Goal: Task Accomplishment & Management: Complete application form

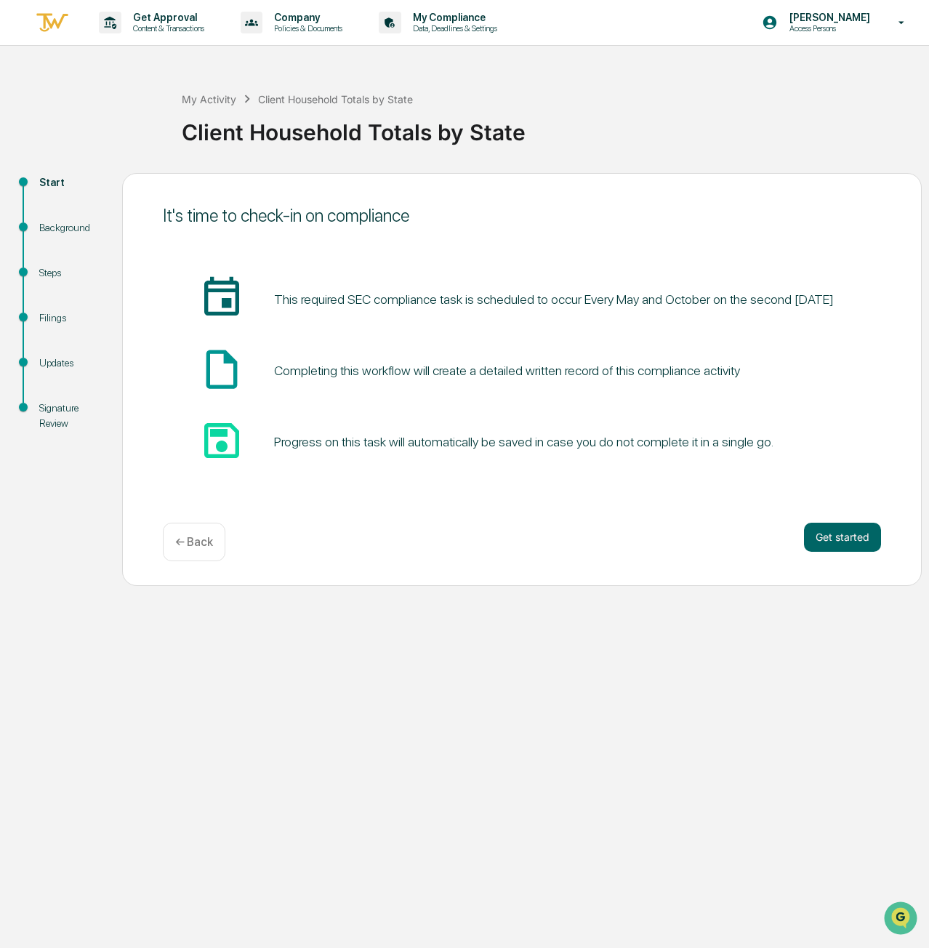
click at [845, 534] on button "Get started" at bounding box center [842, 537] width 77 height 29
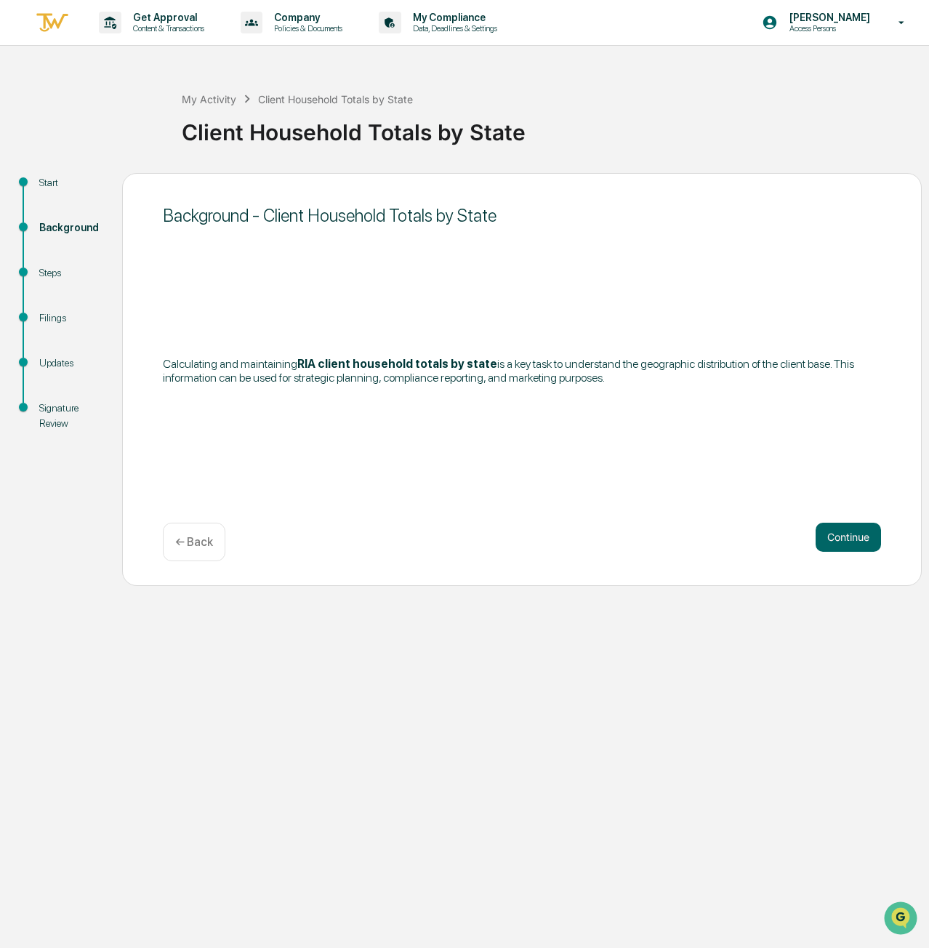
click at [845, 534] on button "Continue" at bounding box center [847, 537] width 65 height 29
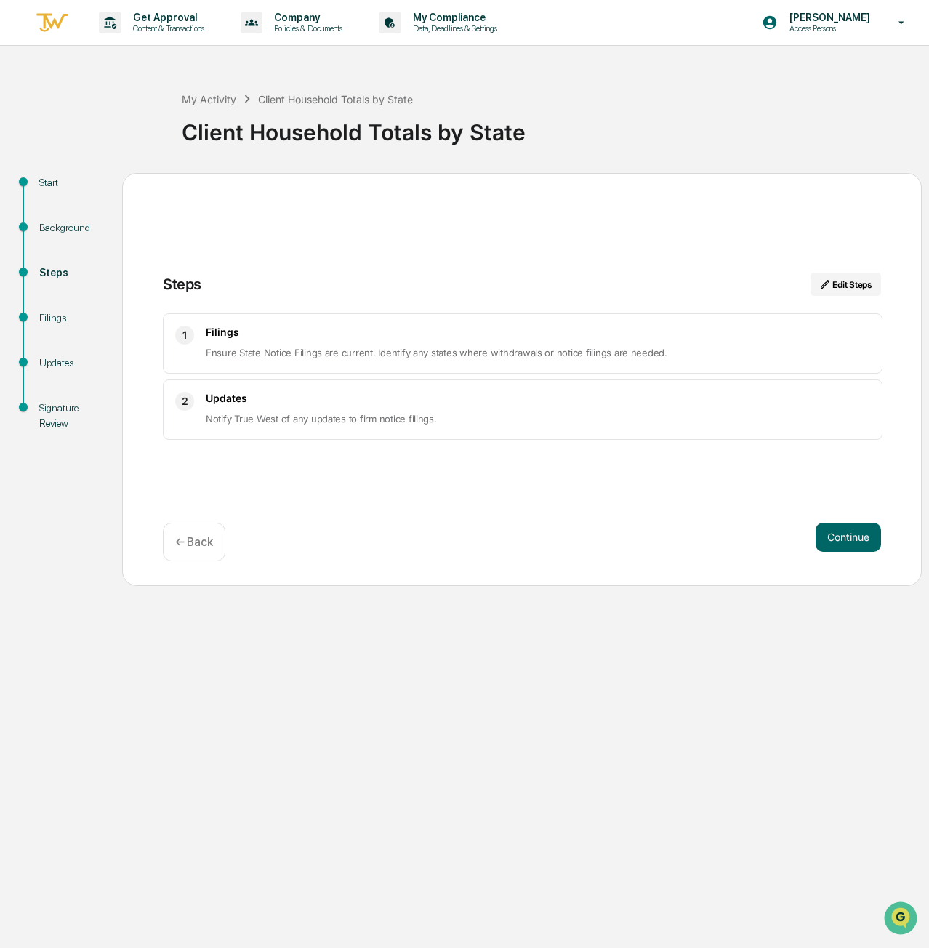
click at [839, 533] on button "Continue" at bounding box center [847, 537] width 65 height 29
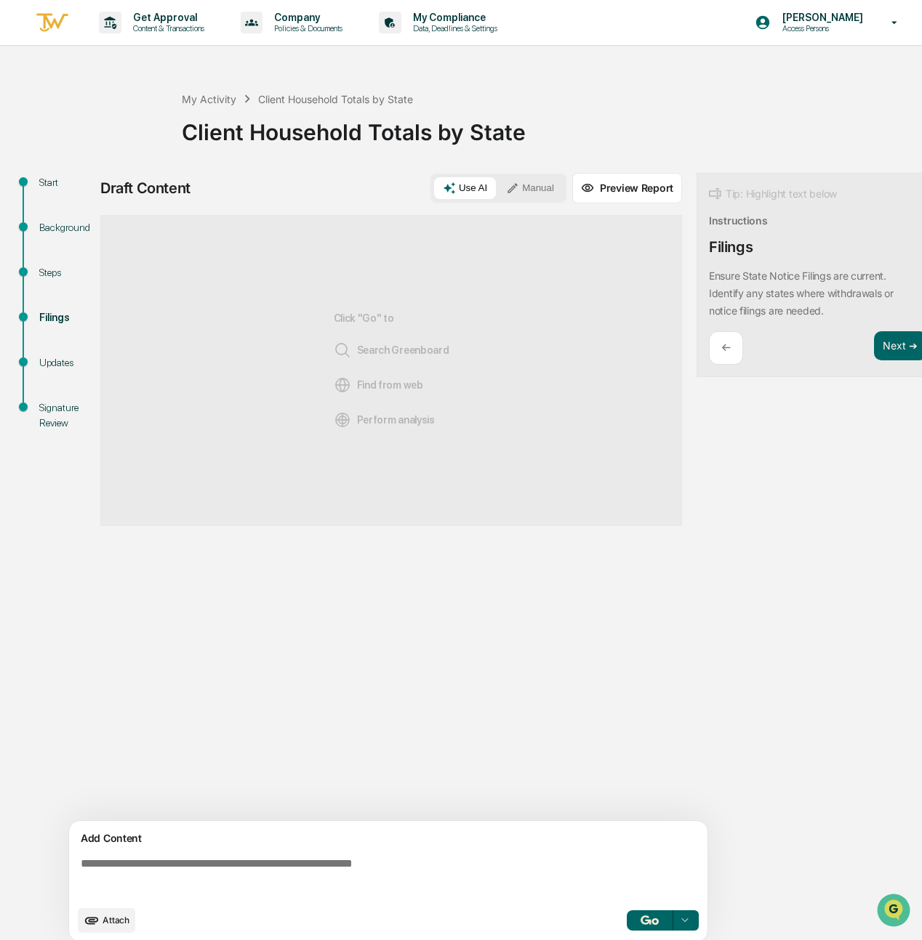
click at [129, 926] on button "Attach" at bounding box center [106, 921] width 57 height 25
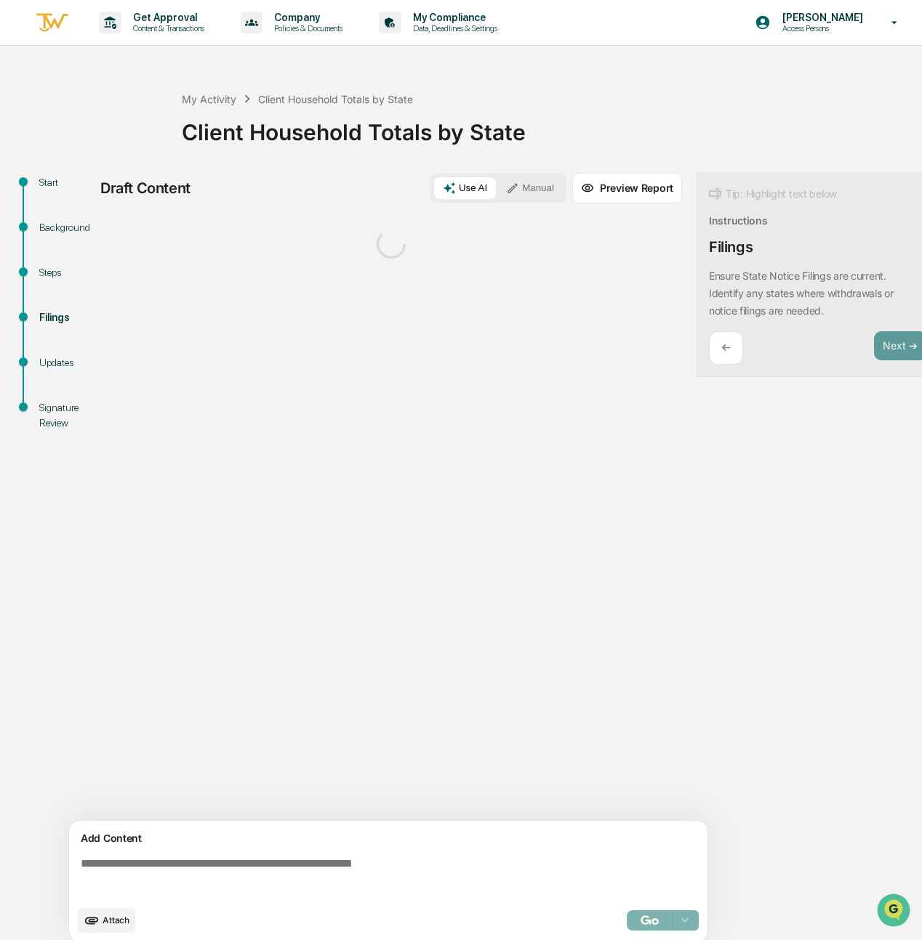
scroll to position [17, 0]
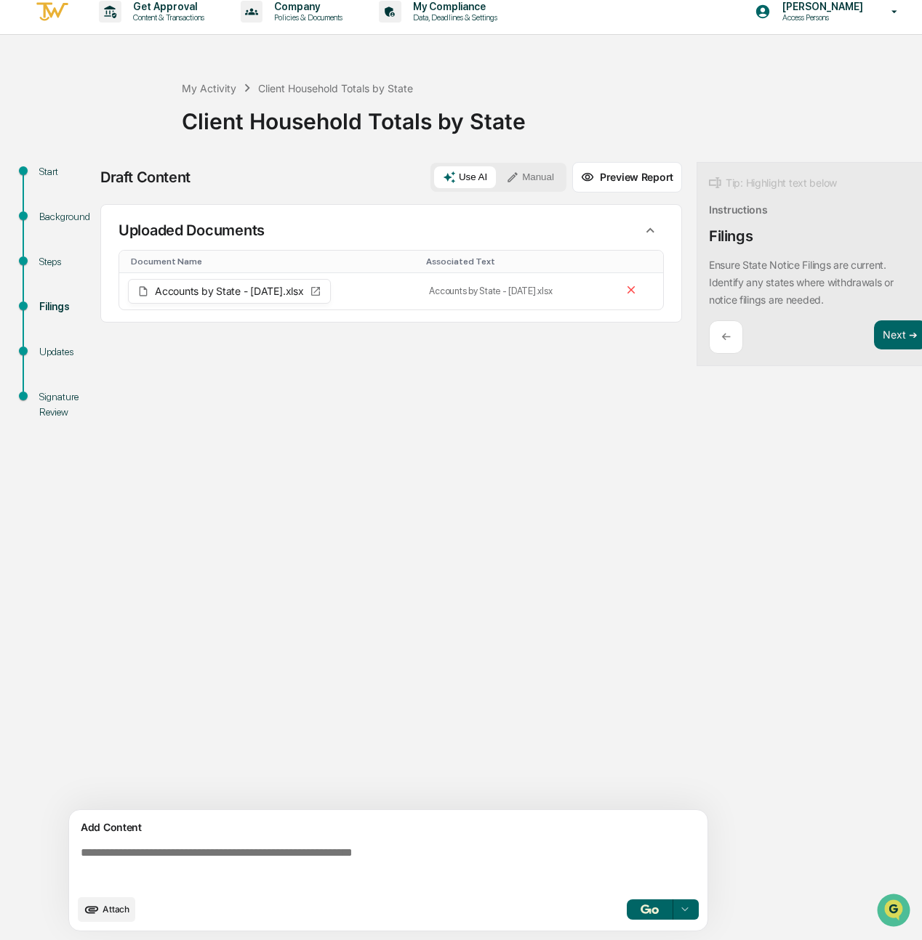
click at [885, 328] on button "Next ➔" at bounding box center [900, 336] width 53 height 30
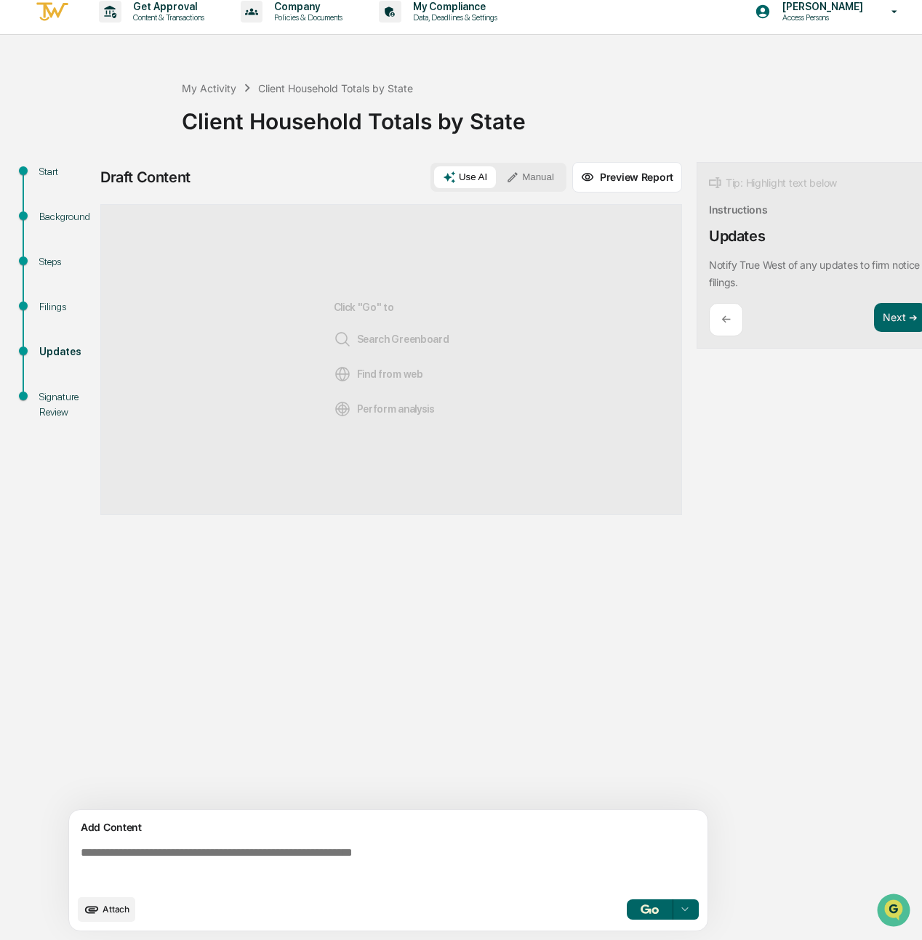
click at [887, 315] on button "Next ➔" at bounding box center [900, 318] width 53 height 30
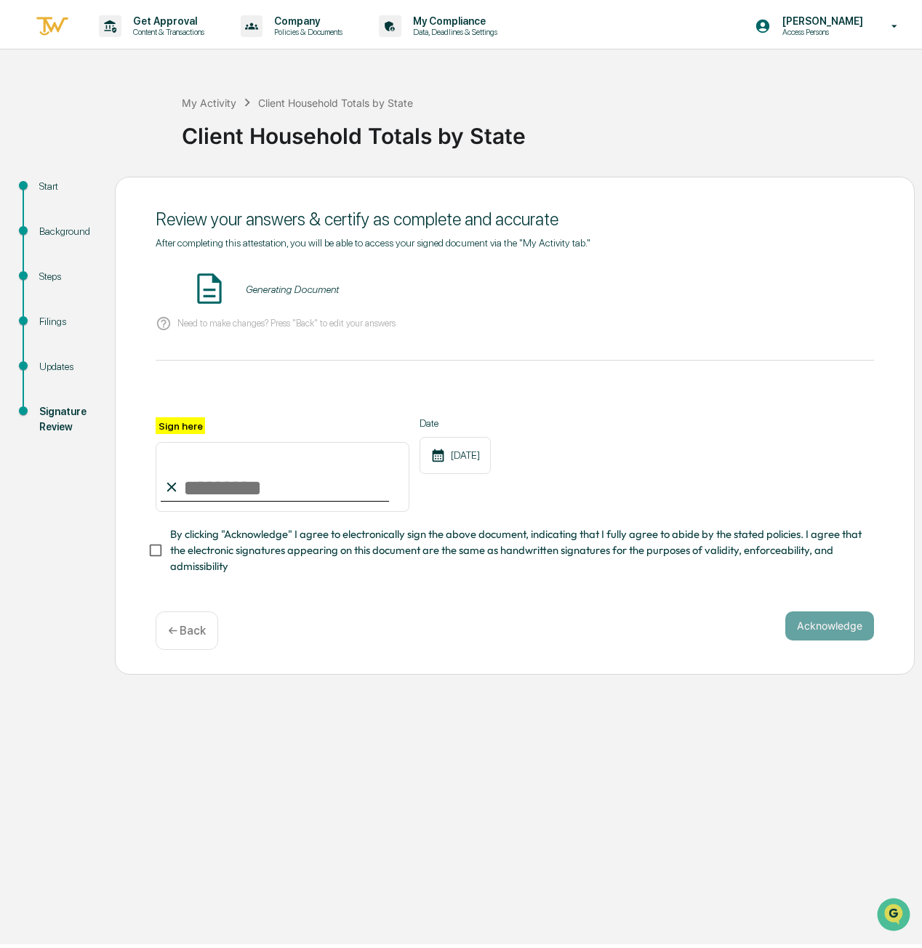
scroll to position [0, 0]
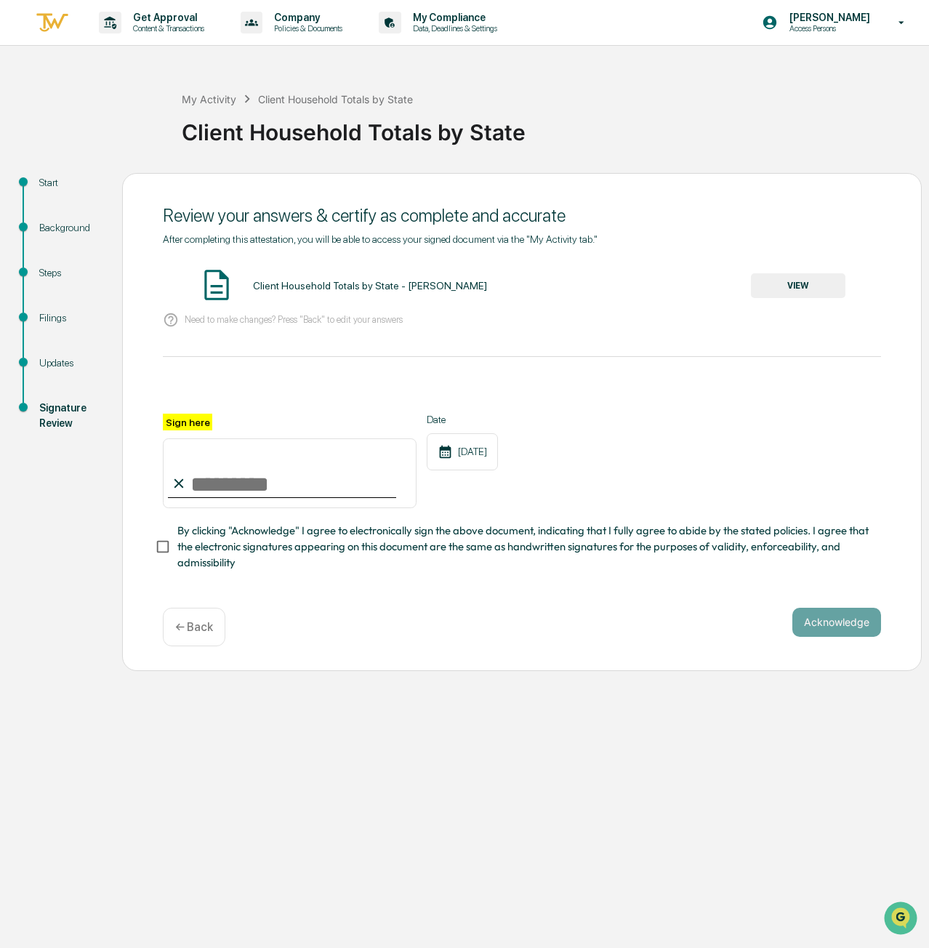
click at [766, 293] on button "VIEW" at bounding box center [798, 285] width 94 height 25
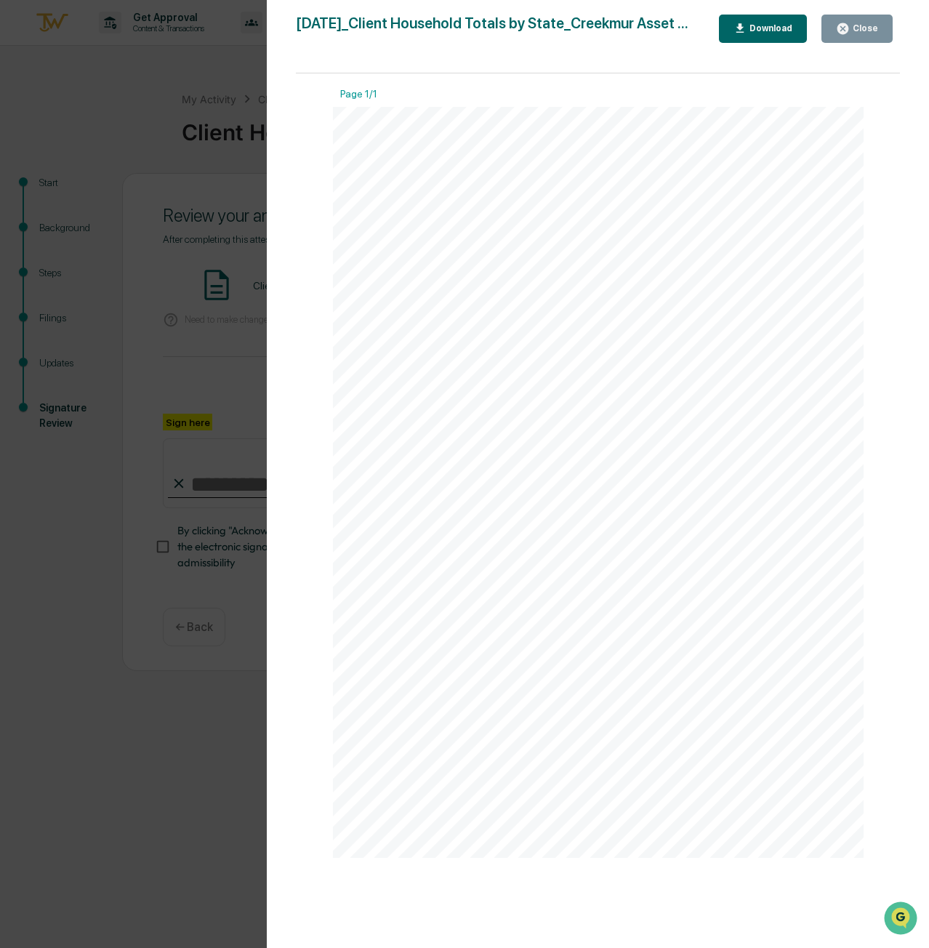
click at [865, 31] on div "Close" at bounding box center [864, 28] width 28 height 10
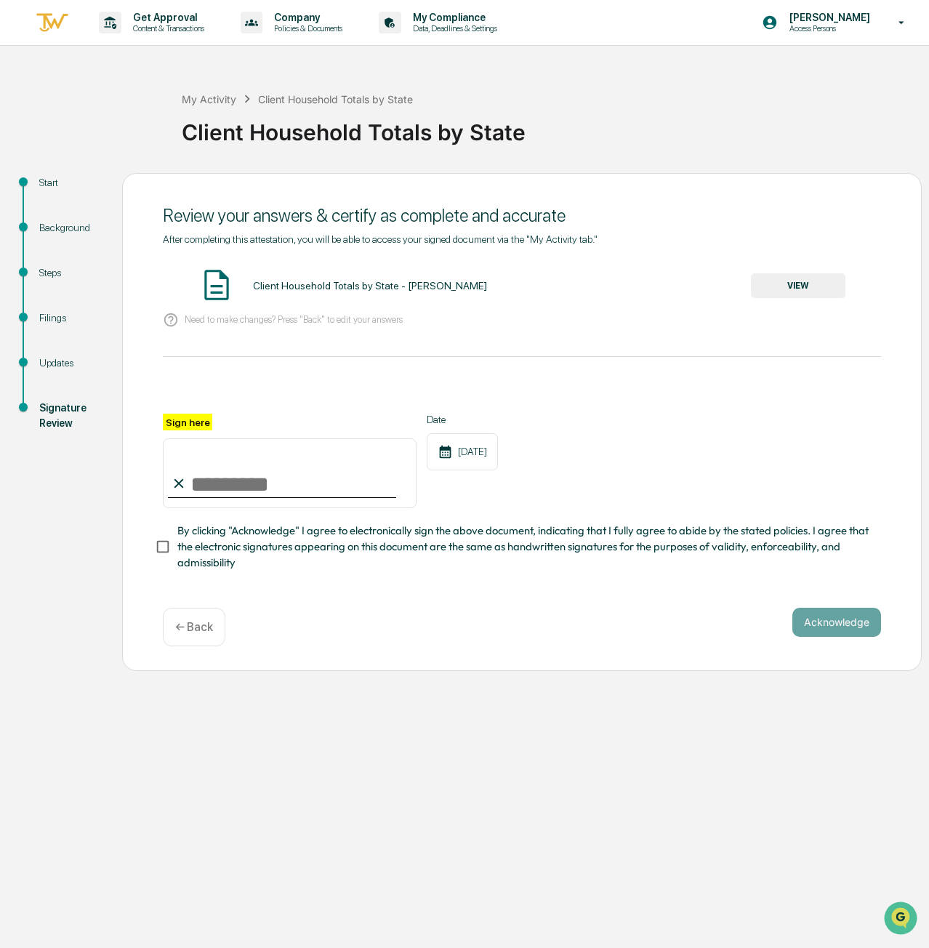
click at [210, 486] on input "Sign here" at bounding box center [290, 473] width 254 height 70
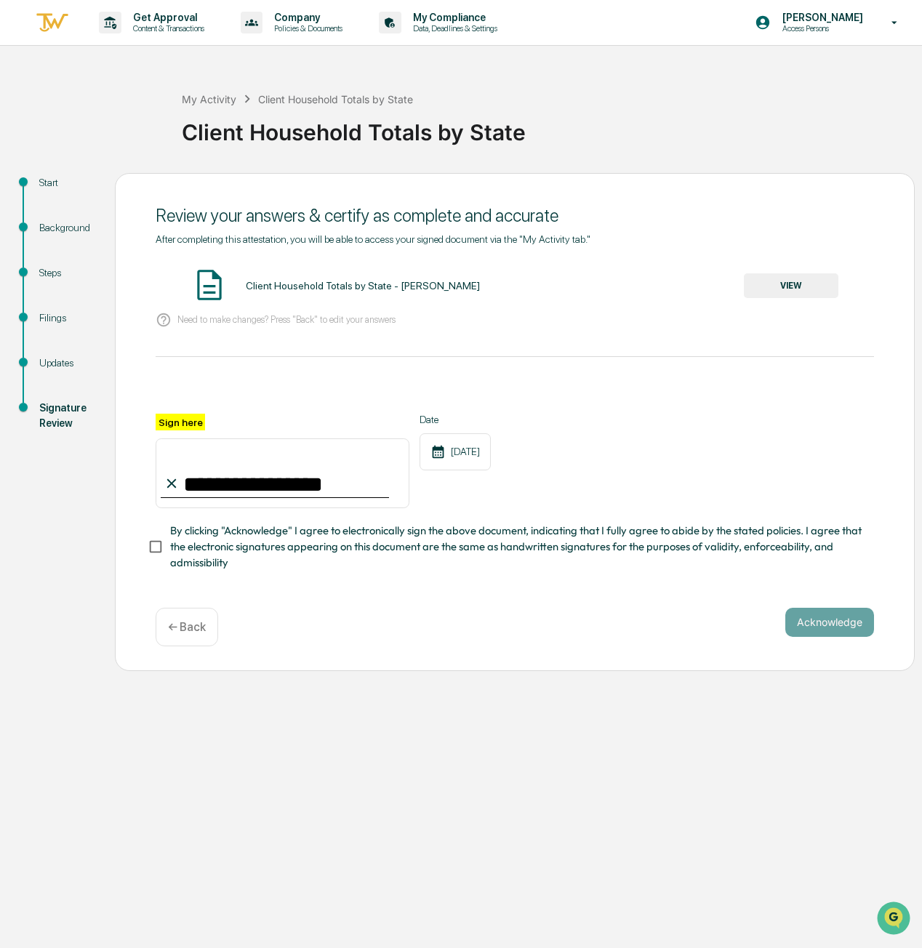
type input "**********"
click at [252, 593] on div "**********" at bounding box center [515, 413] width 718 height 360
click at [824, 631] on button "Acknowledge" at bounding box center [829, 622] width 89 height 29
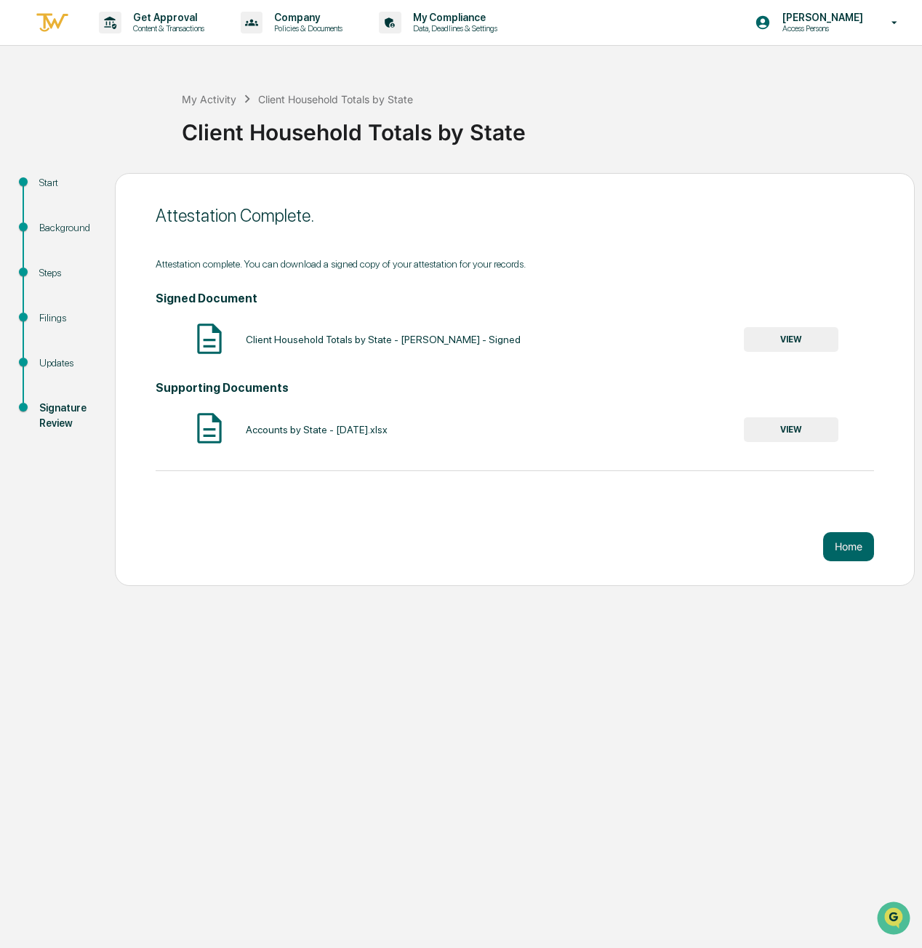
click at [836, 547] on button "Home" at bounding box center [848, 546] width 51 height 29
